Goal: Transaction & Acquisition: Purchase product/service

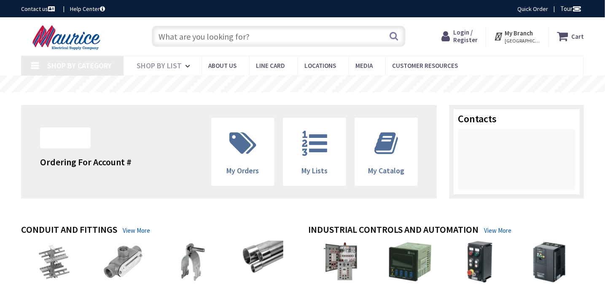
type input "[GEOGRAPHIC_DATA], [STREET_ADDRESS]"
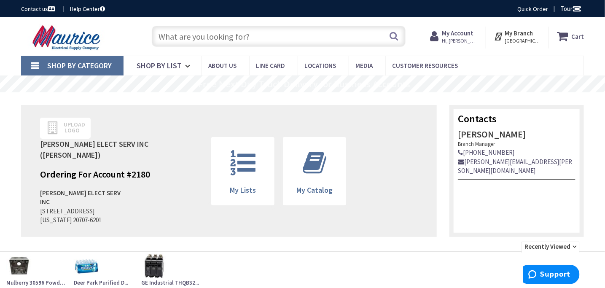
click at [32, 62] on link "Shop By Category" at bounding box center [72, 65] width 103 height 19
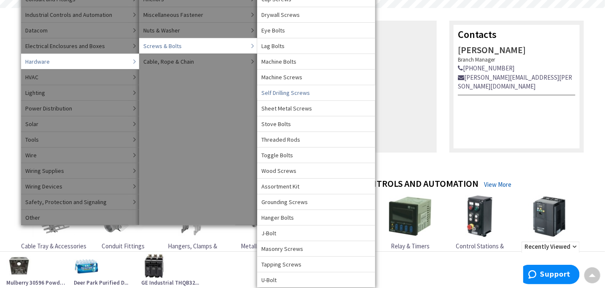
scroll to position [42, 0]
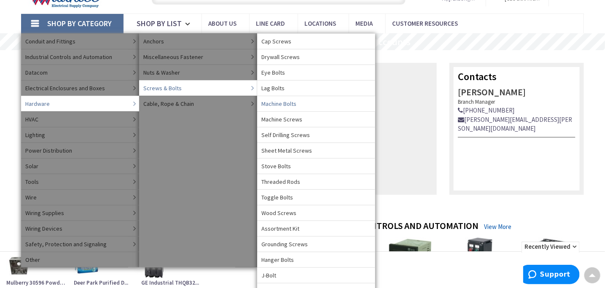
click at [274, 105] on span "Machine Bolts" at bounding box center [279, 104] width 35 height 8
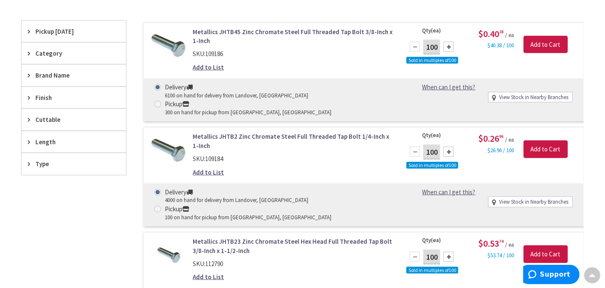
scroll to position [254, 0]
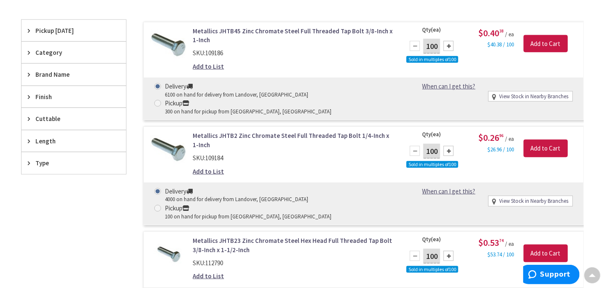
click at [42, 141] on span "Length" at bounding box center [69, 141] width 69 height 9
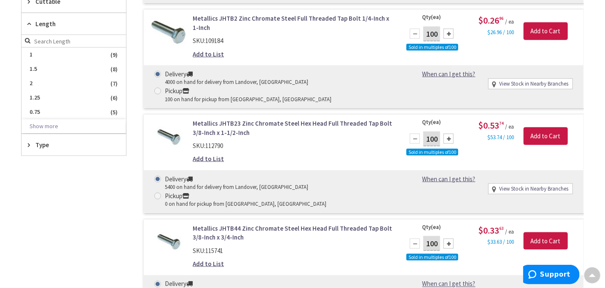
scroll to position [381, 0]
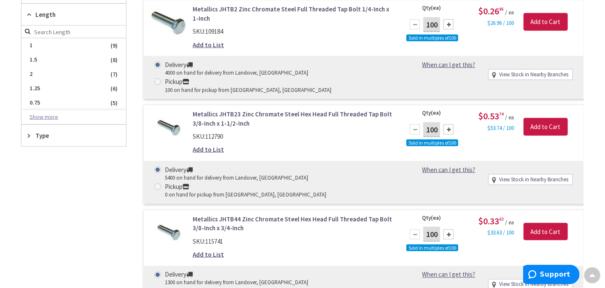
click at [49, 113] on button "Show more" at bounding box center [74, 117] width 105 height 14
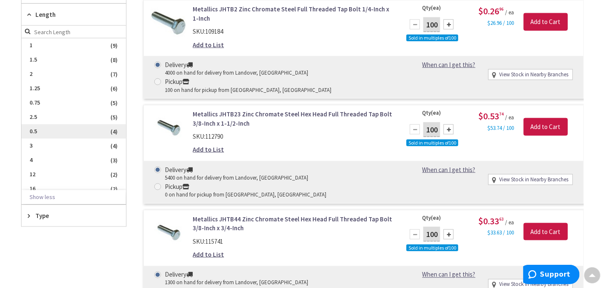
click at [40, 127] on span "0.5" at bounding box center [74, 131] width 105 height 14
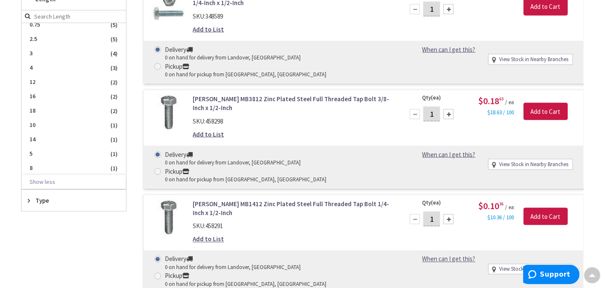
scroll to position [430, 0]
